Goal: Task Accomplishment & Management: Manage account settings

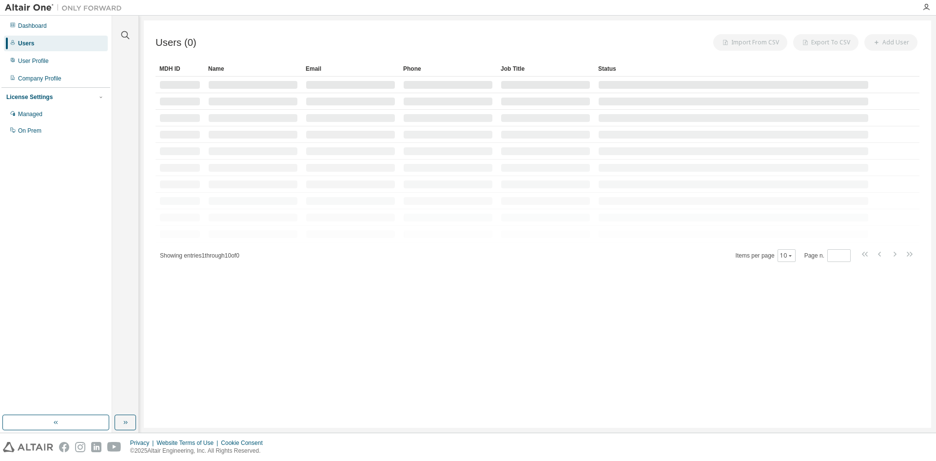
click at [732, 431] on div "Clear all Status Onboarded Pending Sent Delivered Bounced Under Review Revoked …" at bounding box center [524, 224] width 824 height 417
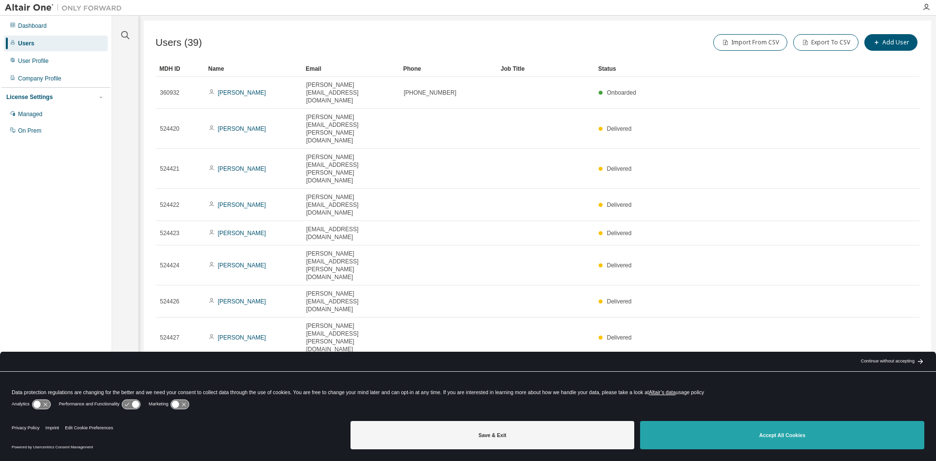
click at [743, 437] on button "Accept All Cookies" at bounding box center [782, 435] width 284 height 28
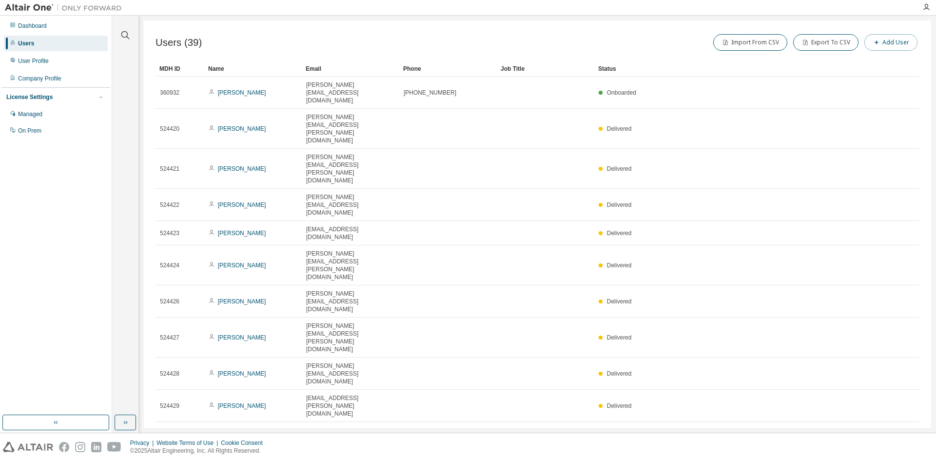
click at [897, 45] on button "Add User" at bounding box center [890, 42] width 53 height 17
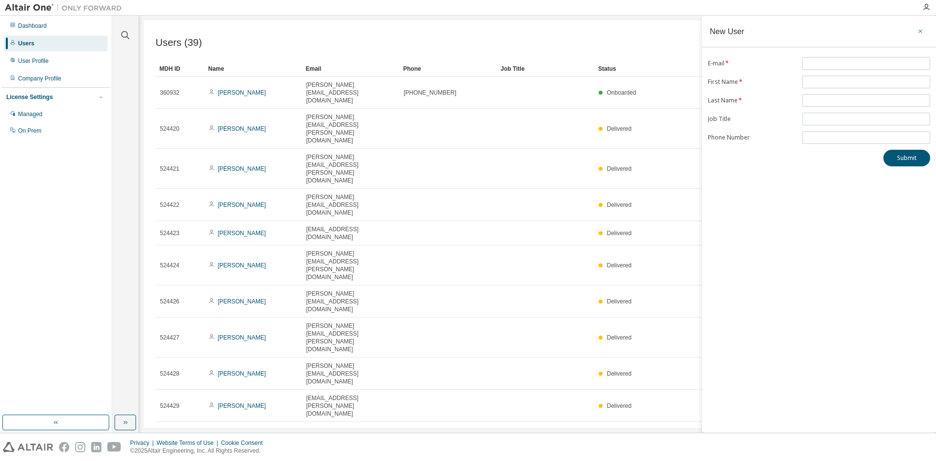
click at [918, 29] on icon "button" at bounding box center [920, 31] width 7 height 8
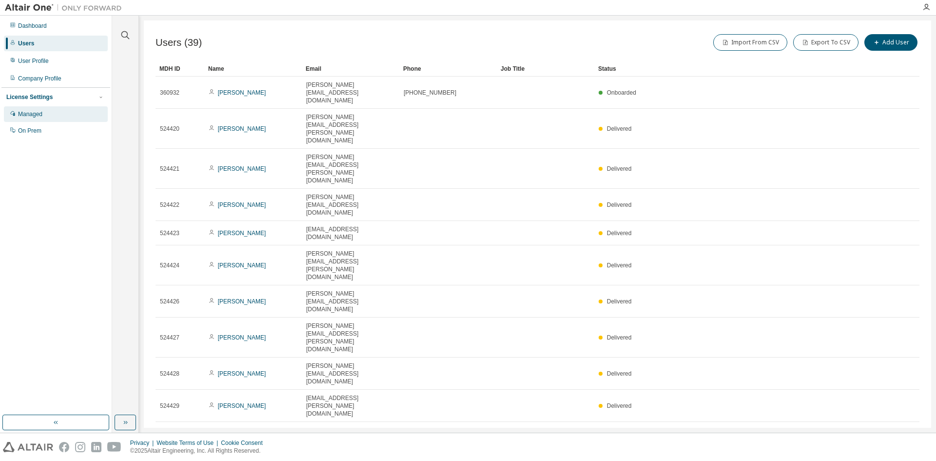
click at [31, 116] on div "Managed" at bounding box center [30, 114] width 24 height 8
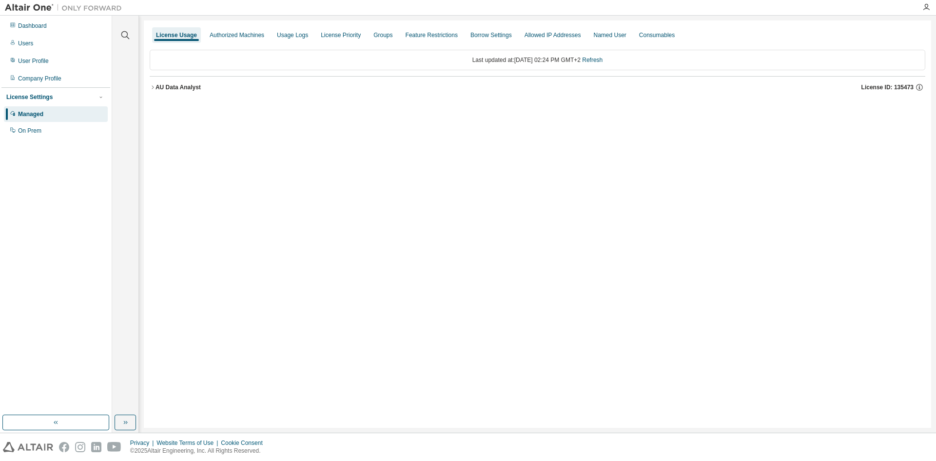
click at [154, 87] on icon "button" at bounding box center [153, 87] width 6 height 6
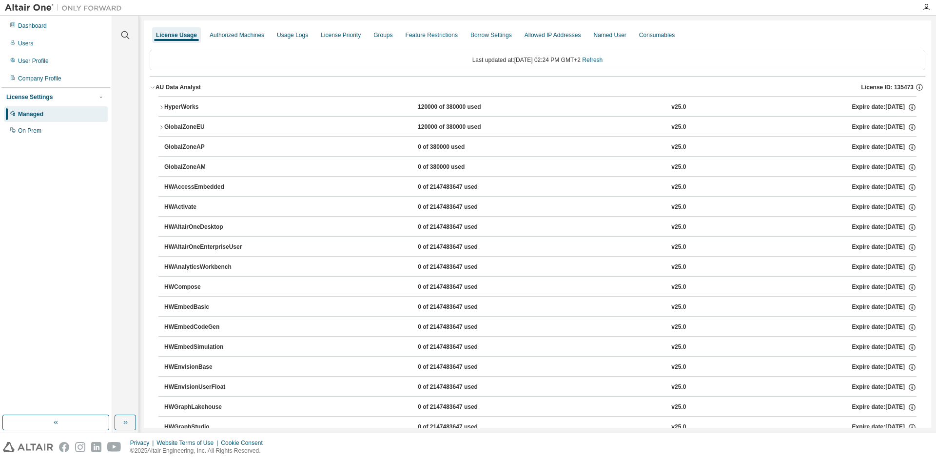
click at [163, 125] on icon "button" at bounding box center [161, 127] width 6 height 6
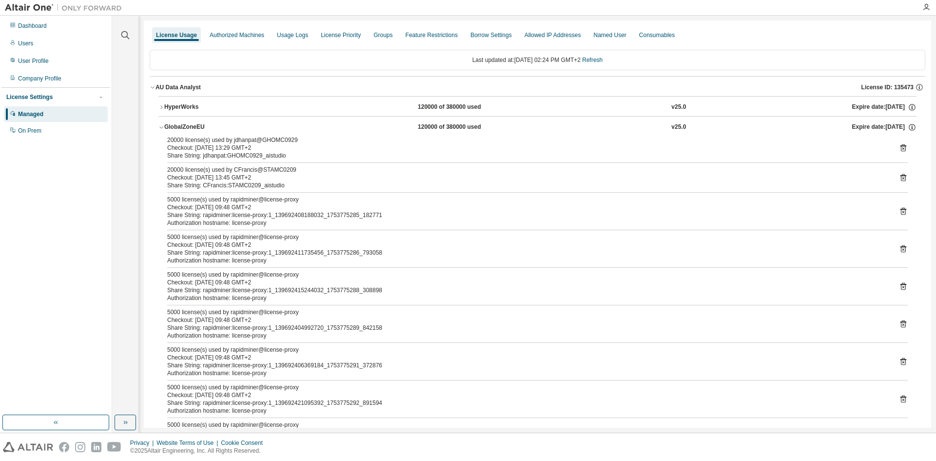
click at [162, 127] on icon "button" at bounding box center [160, 128] width 3 height 2
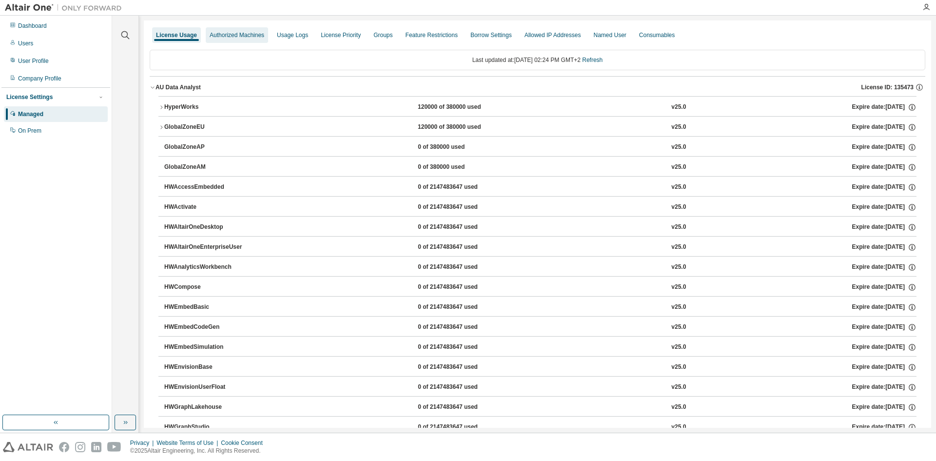
click at [227, 38] on div "Authorized Machines" at bounding box center [237, 35] width 55 height 8
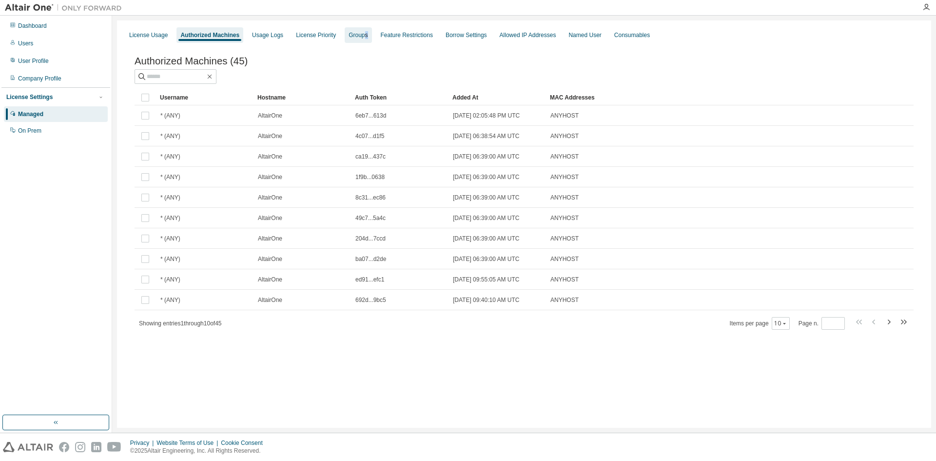
click at [360, 37] on div "Groups" at bounding box center [357, 35] width 19 height 8
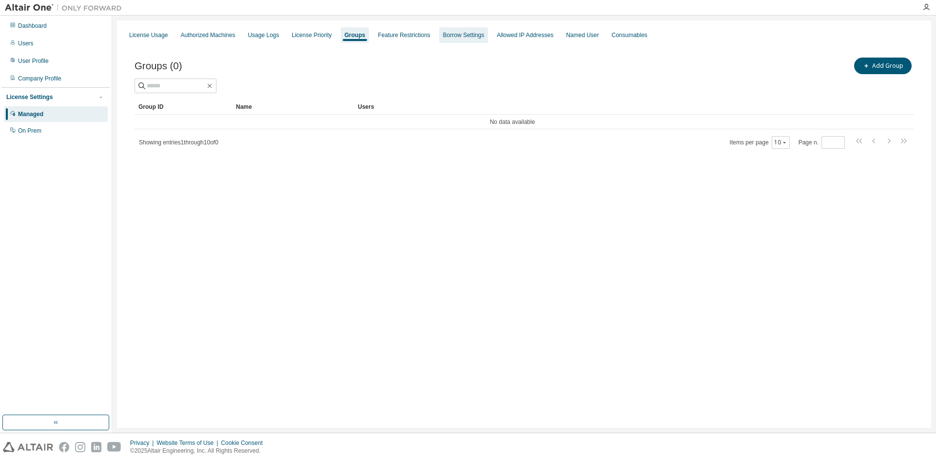
click at [465, 38] on div "Borrow Settings" at bounding box center [463, 35] width 41 height 8
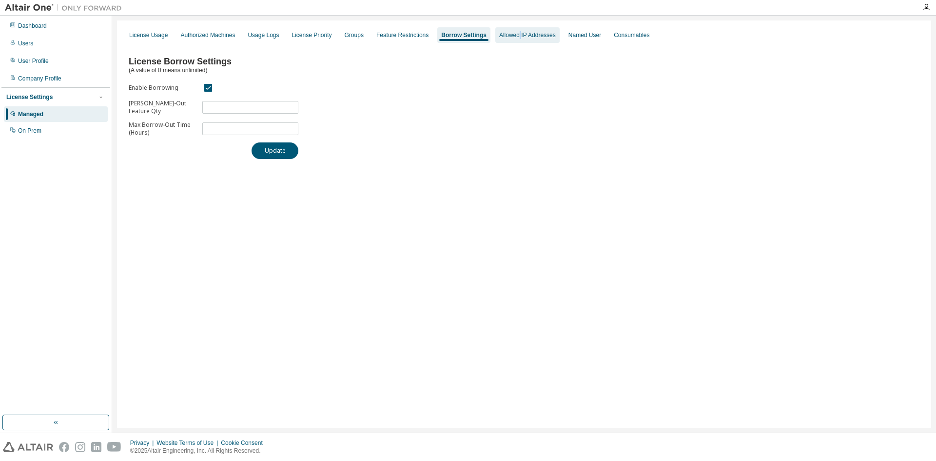
click at [512, 33] on div "Allowed IP Addresses" at bounding box center [527, 35] width 57 height 8
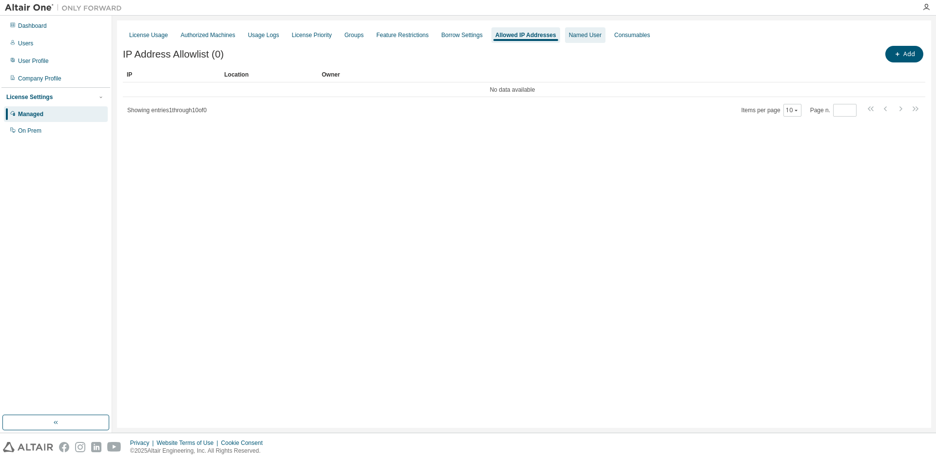
click at [577, 34] on div "Named User" at bounding box center [585, 35] width 33 height 8
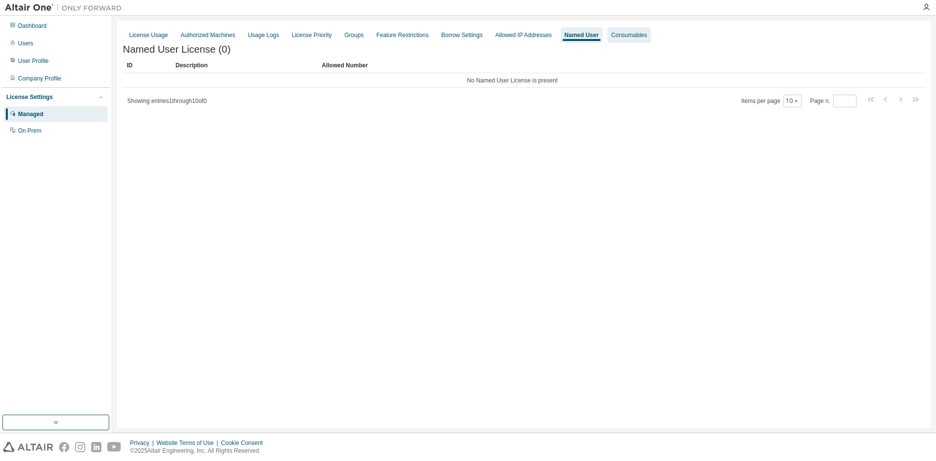
click at [629, 38] on div "Consumables" at bounding box center [629, 35] width 36 height 8
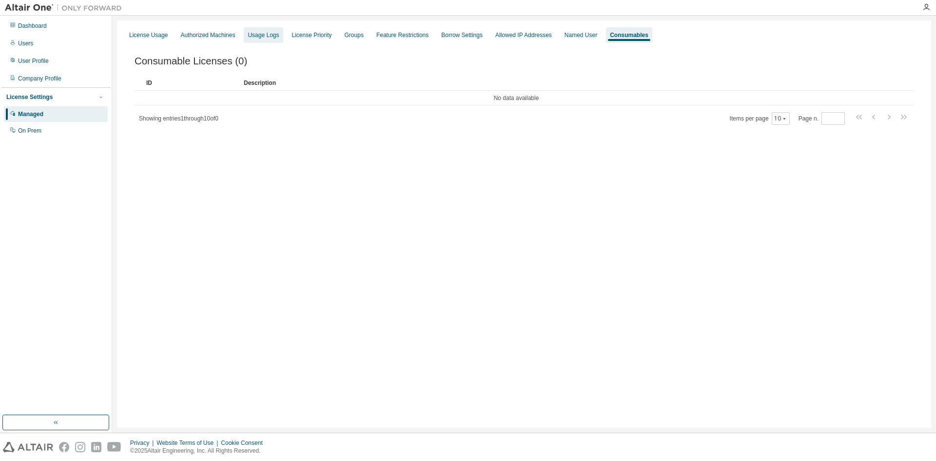
click at [267, 33] on div "Usage Logs" at bounding box center [263, 35] width 31 height 8
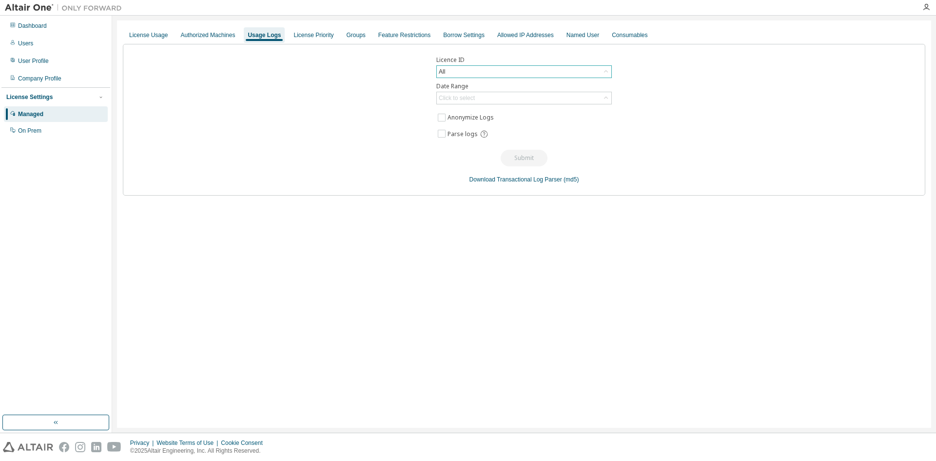
click at [464, 72] on div "All" at bounding box center [524, 72] width 174 height 12
click at [457, 114] on li "135473 - AU Data Analyst" at bounding box center [523, 111] width 173 height 13
click at [445, 101] on div "Click to select" at bounding box center [457, 98] width 36 height 8
click at [458, 150] on li "Custom Date Range" at bounding box center [523, 150] width 173 height 13
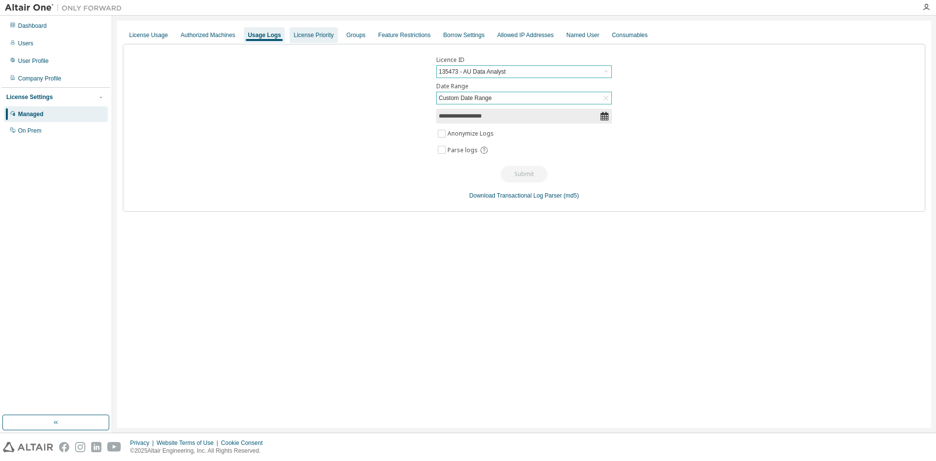
click at [306, 38] on div "License Priority" at bounding box center [313, 35] width 40 height 8
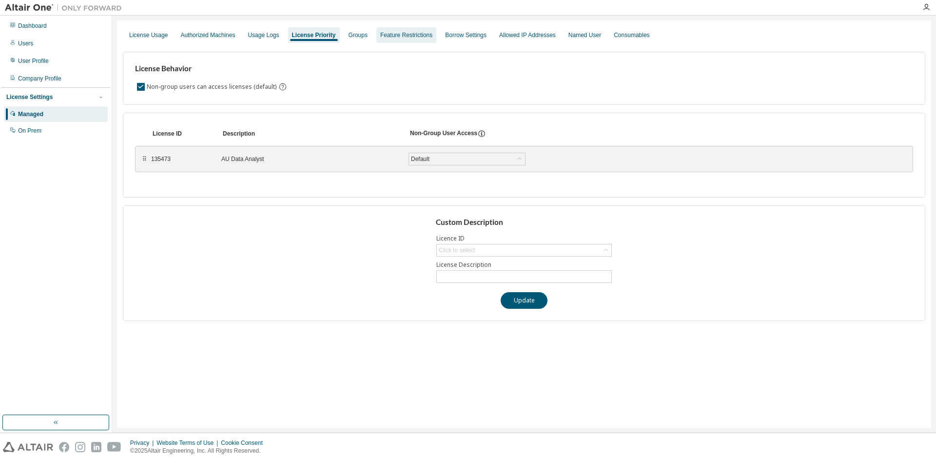
click at [385, 35] on div "Feature Restrictions" at bounding box center [406, 35] width 52 height 8
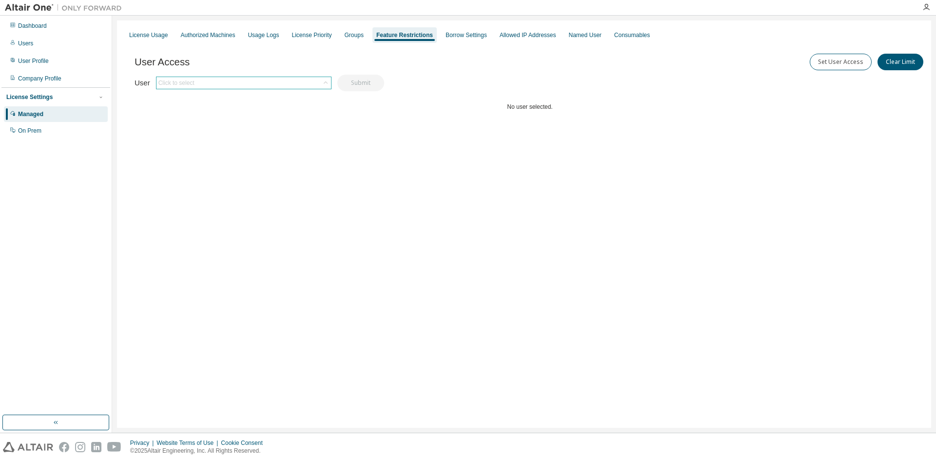
click at [272, 80] on div "Click to select" at bounding box center [243, 83] width 174 height 12
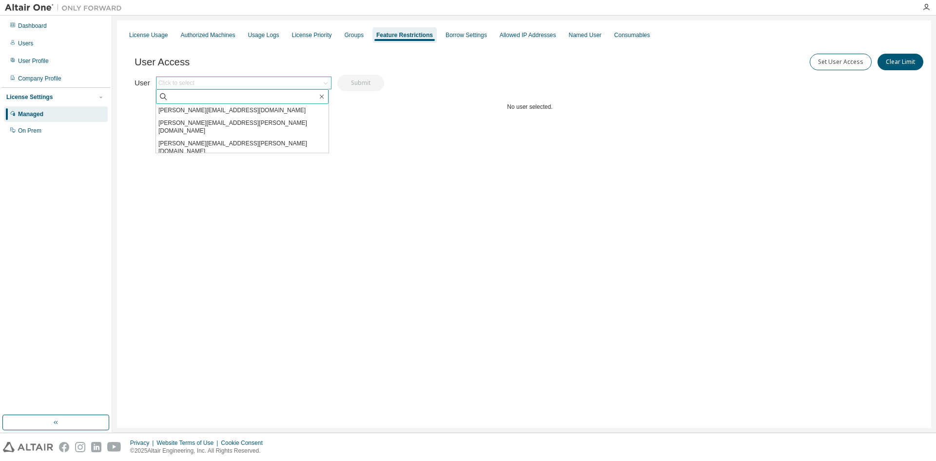
click at [168, 96] on icon at bounding box center [163, 97] width 10 height 10
click at [828, 62] on button "Set User Access" at bounding box center [841, 62] width 62 height 17
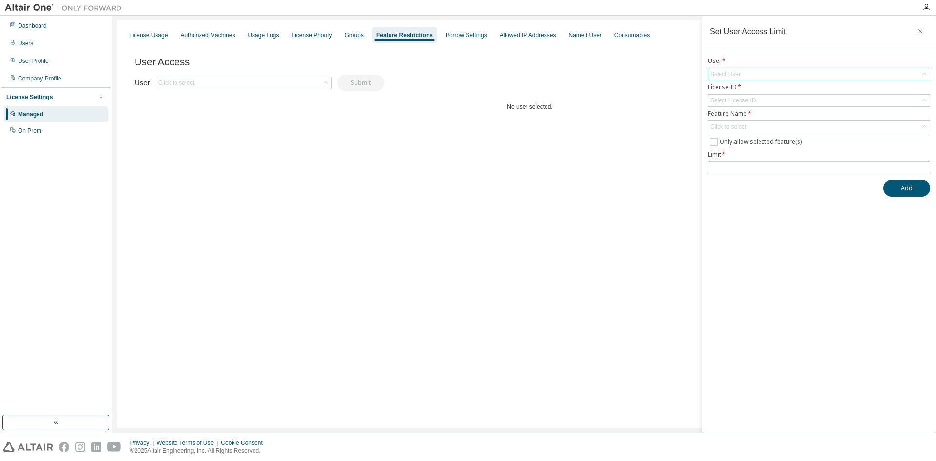
click at [726, 76] on div "Select User" at bounding box center [725, 74] width 30 height 8
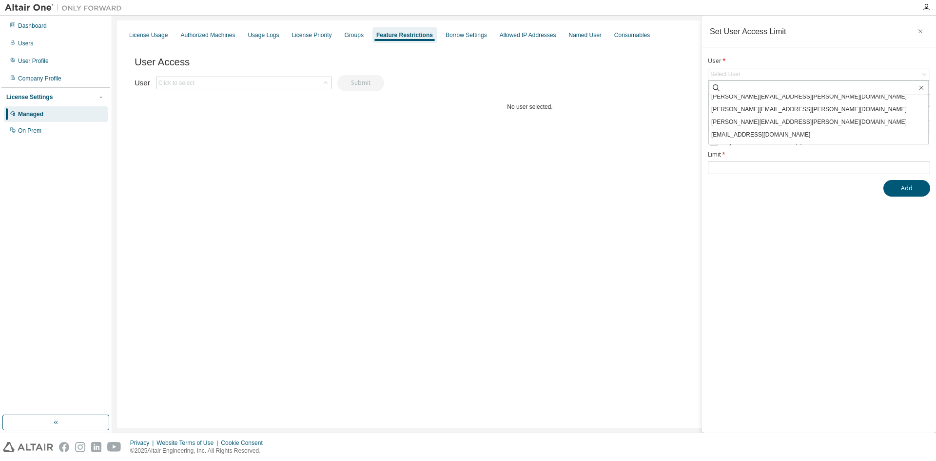
click at [815, 280] on div "Set User Access Limit User * Select User markus.maresch@sappi.com alex.stratoud…" at bounding box center [819, 224] width 234 height 417
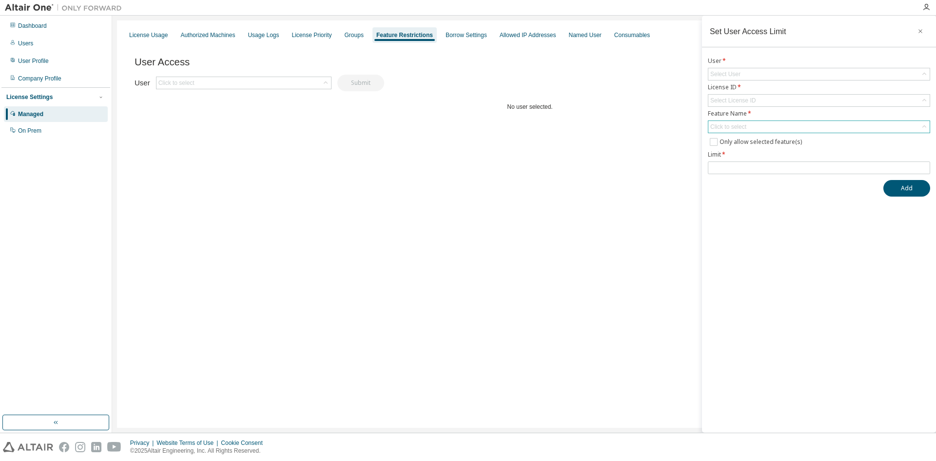
click at [726, 127] on div "Click to select" at bounding box center [728, 127] width 36 height 8
click at [920, 29] on icon "button" at bounding box center [920, 31] width 7 height 8
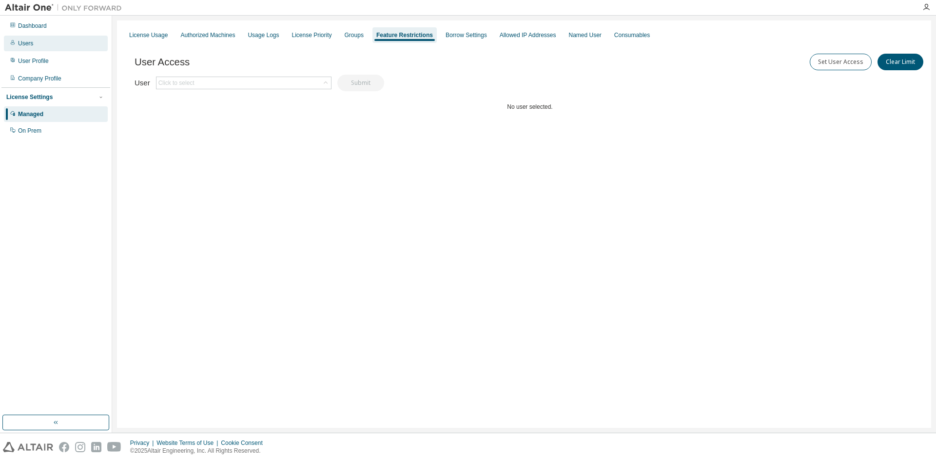
click at [28, 45] on div "Users" at bounding box center [25, 43] width 15 height 8
